Goal: Information Seeking & Learning: Learn about a topic

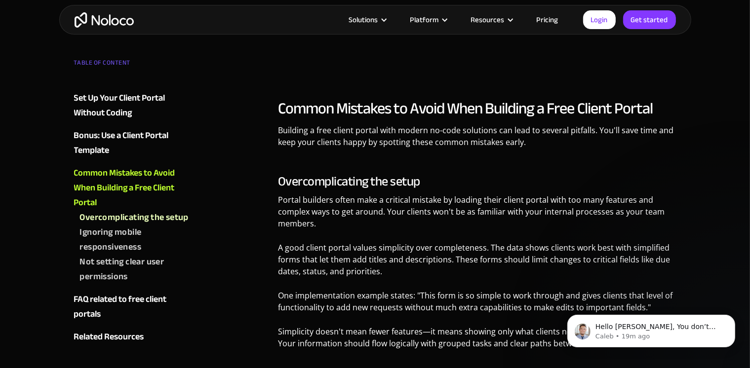
click at [552, 24] on link "Pricing" at bounding box center [547, 19] width 46 height 13
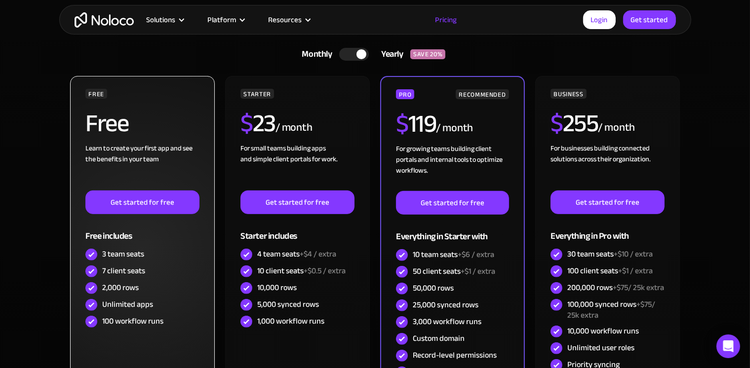
scroll to position [267, 0]
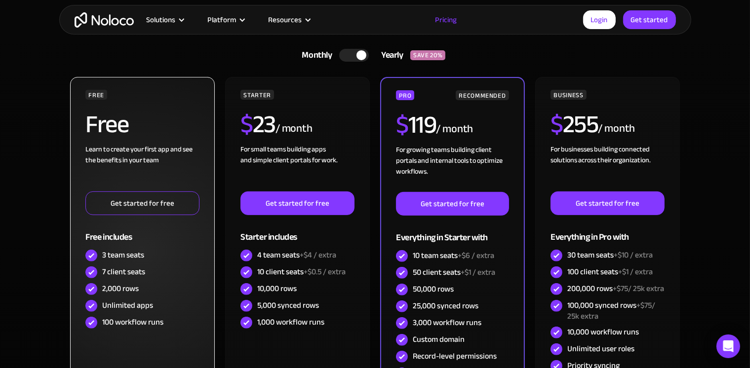
click at [154, 202] on link "Get started for free" at bounding box center [142, 204] width 114 height 24
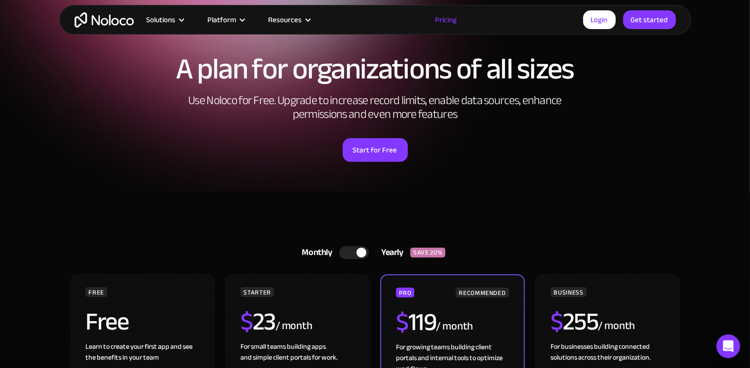
scroll to position [73, 0]
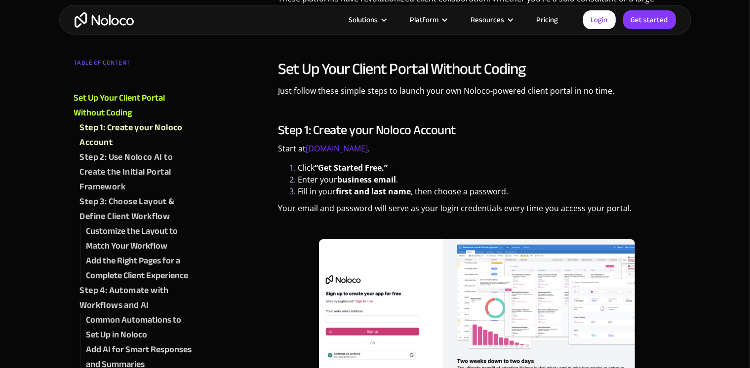
scroll to position [717, 0]
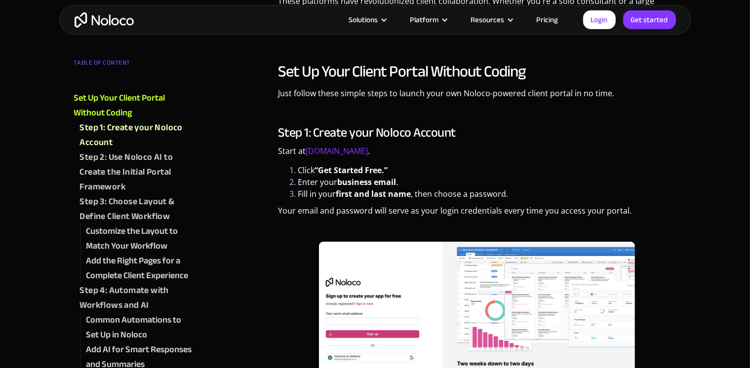
click at [108, 64] on div "TABLE OF CONTENT" at bounding box center [133, 65] width 119 height 20
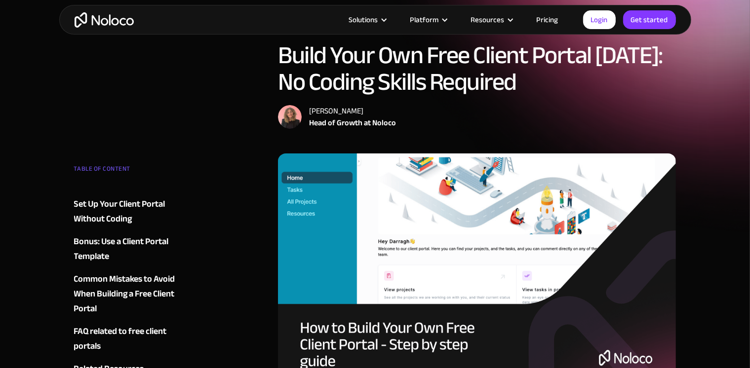
scroll to position [0, 0]
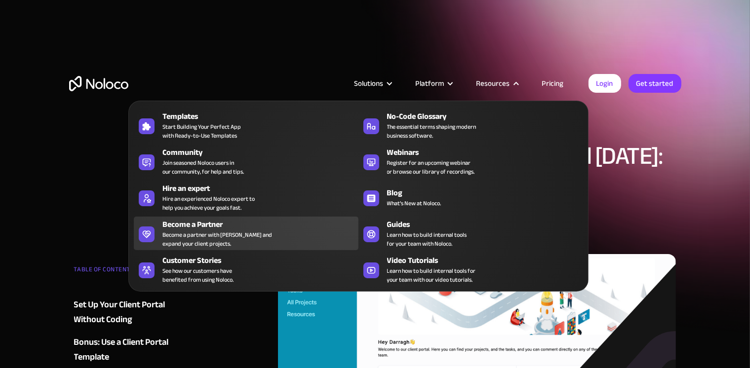
click at [294, 234] on div "Become a Partner Become a partner with Noloco and expand your client projects." at bounding box center [257, 234] width 191 height 30
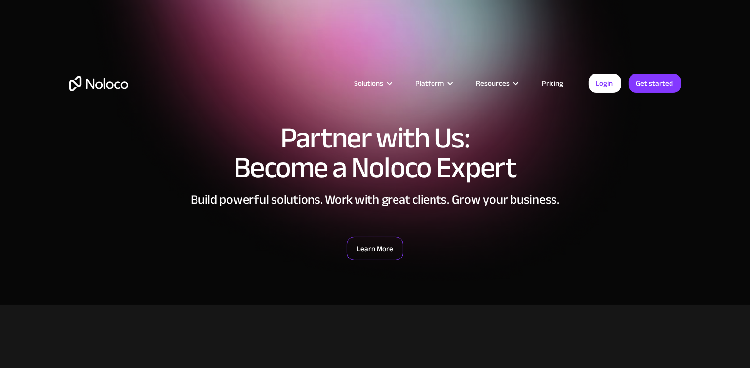
click at [369, 239] on link "Learn More" at bounding box center [375, 249] width 57 height 24
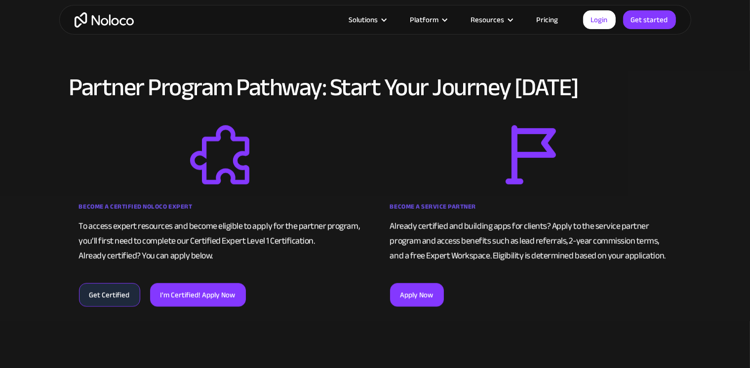
scroll to position [683, 0]
